Goal: Navigation & Orientation: Go to known website

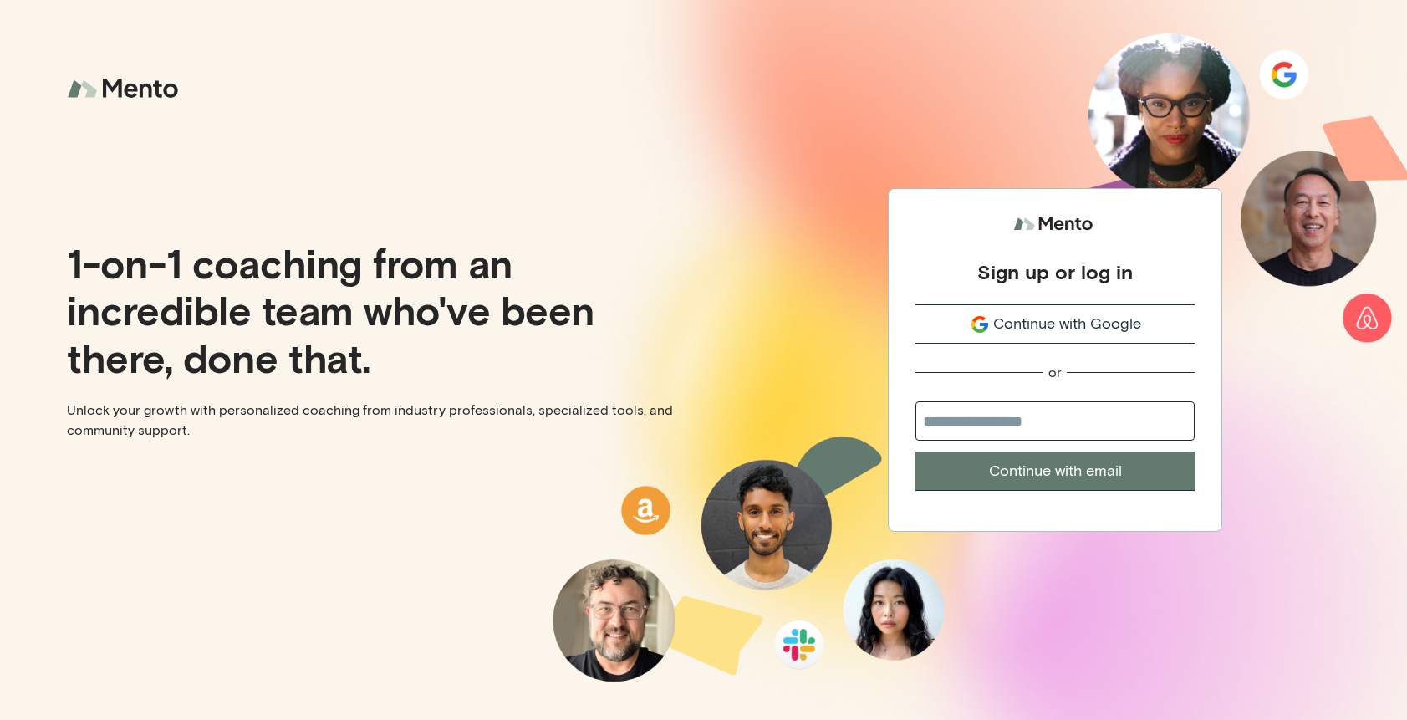
click at [1098, 313] on span "Continue with Google" at bounding box center [1067, 324] width 148 height 23
